Goal: Navigation & Orientation: Find specific page/section

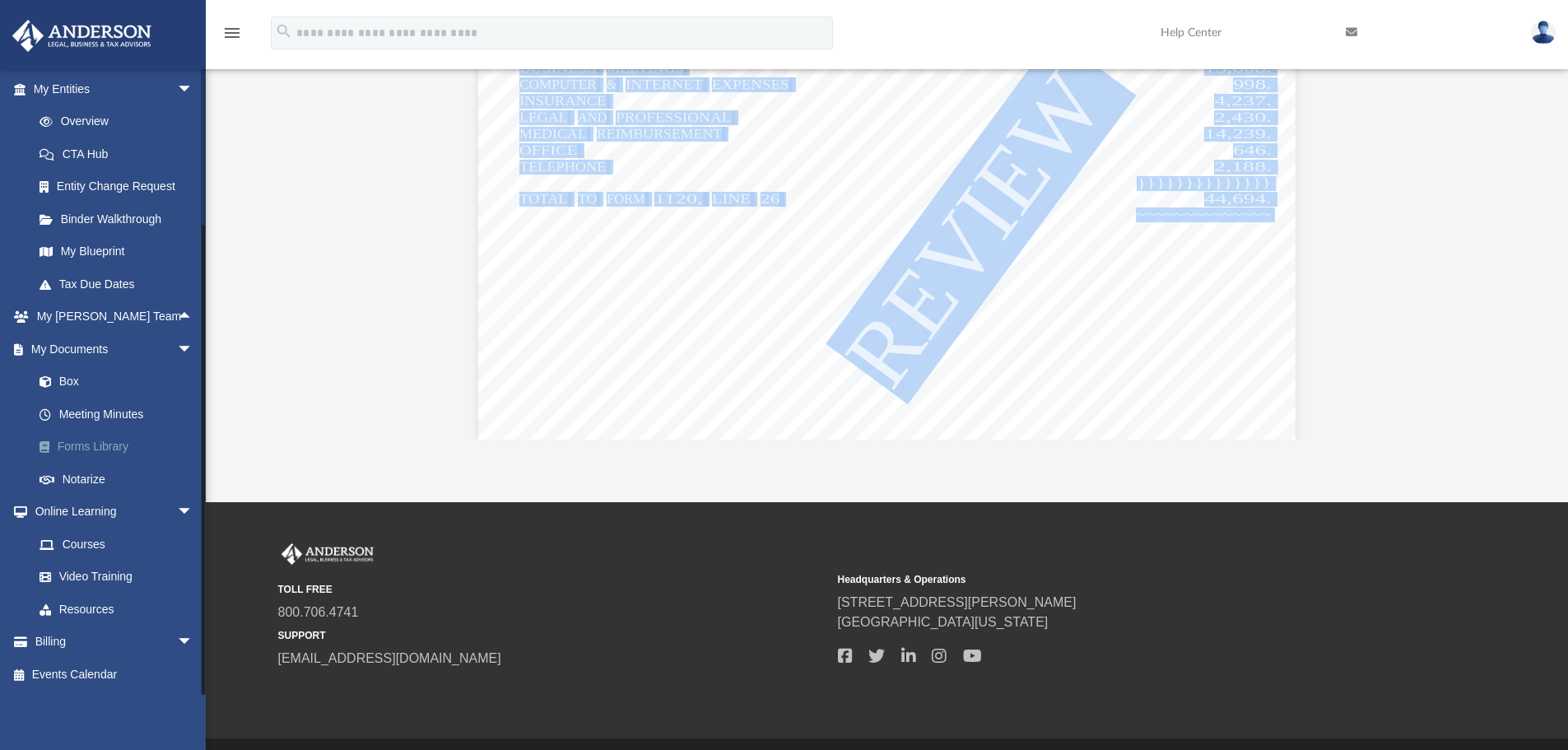
scroll to position [190, 0]
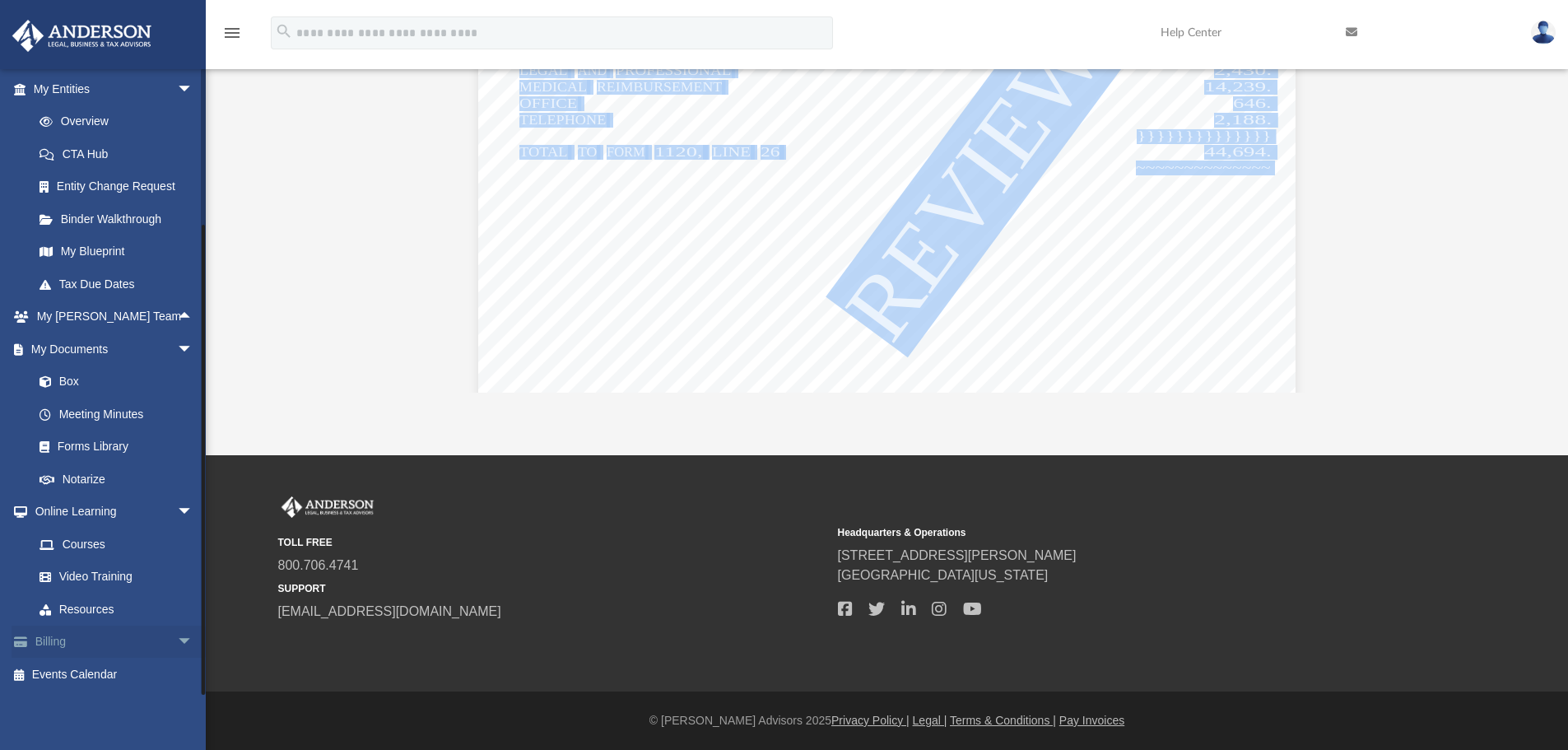
click at [82, 636] on link "Billing arrow_drop_down" at bounding box center [115, 642] width 207 height 33
click at [177, 642] on span "arrow_drop_down" at bounding box center [193, 642] width 33 height 33
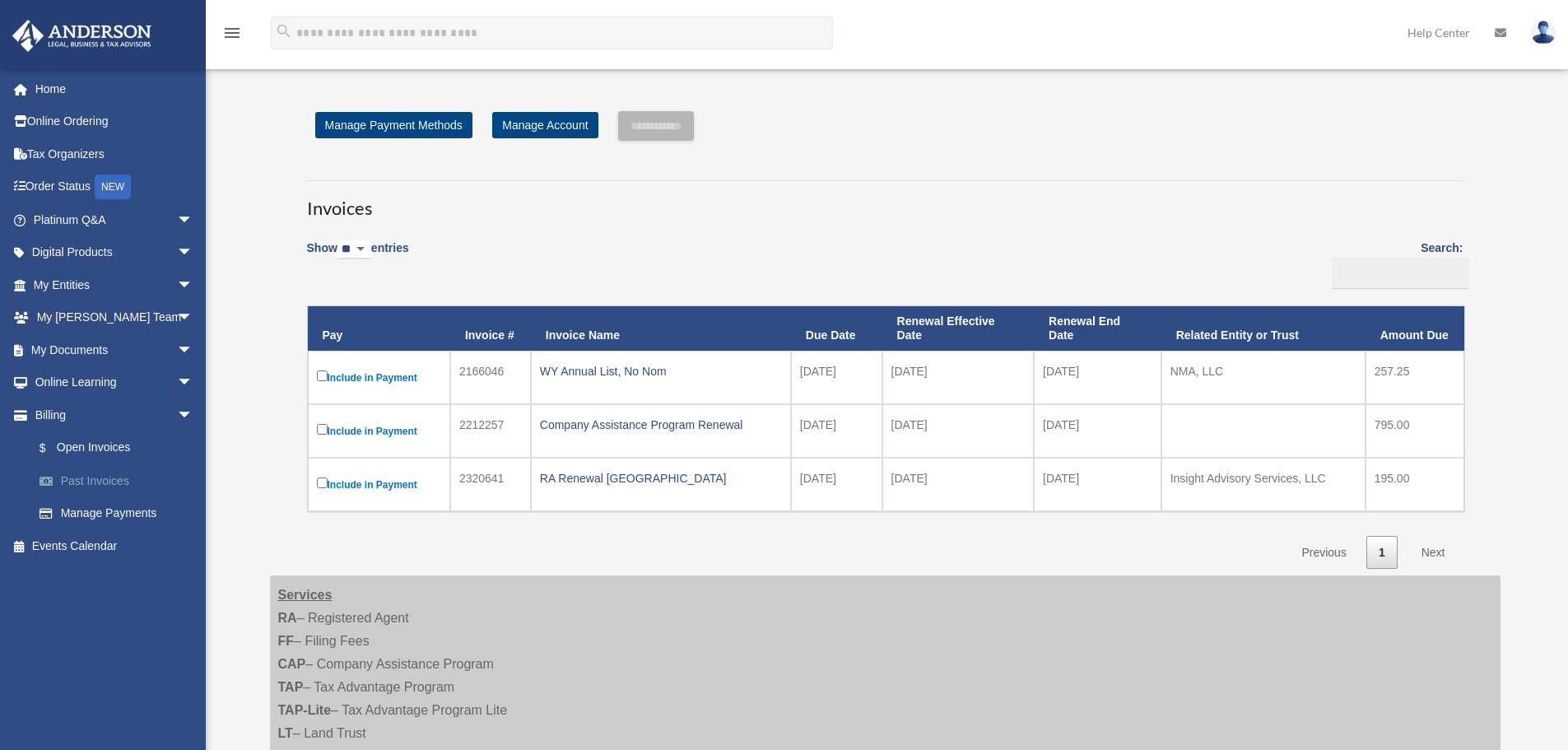
click at [116, 479] on link "Past Invoices" at bounding box center [120, 480] width 195 height 33
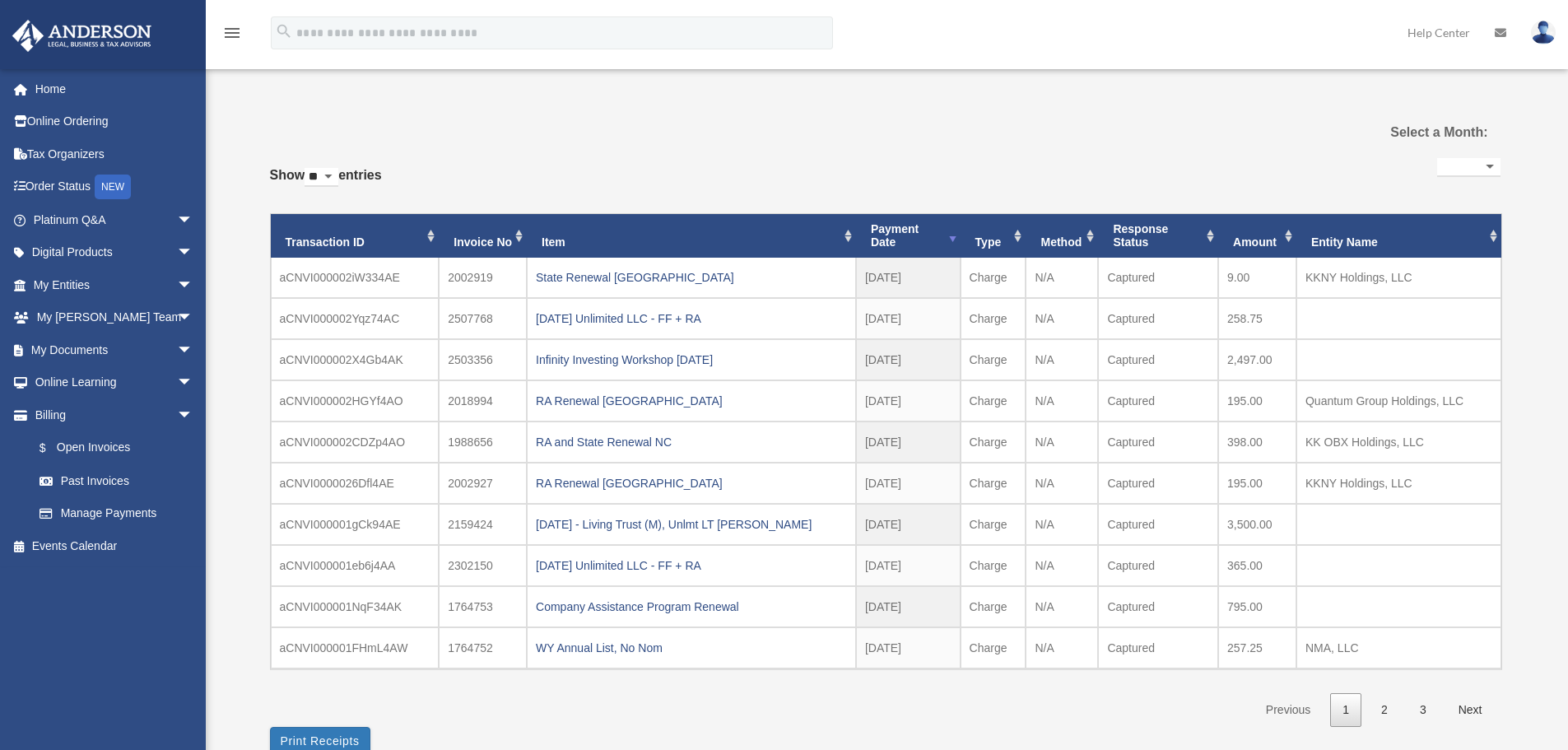
select select
click at [66, 446] on link "$ Open Invoices" at bounding box center [120, 448] width 195 height 33
